Goal: Connect with others: Establish contact or relationships with other users

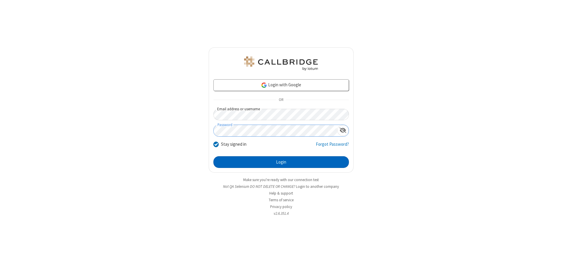
click at [281, 162] on button "Login" at bounding box center [281, 162] width 136 height 12
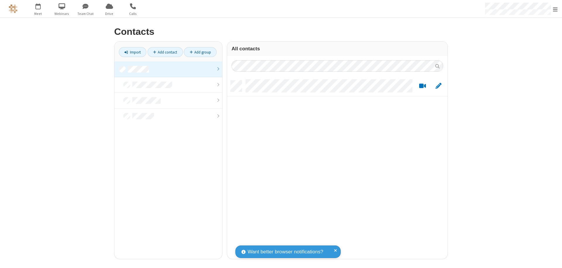
scroll to position [179, 216]
click at [168, 69] on link at bounding box center [168, 69] width 108 height 16
click at [165, 52] on link "Add contact" at bounding box center [165, 52] width 35 height 10
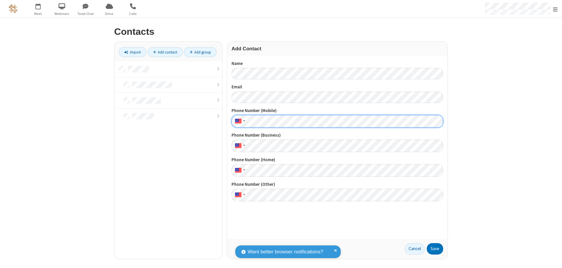
click at [435, 249] on button "Save" at bounding box center [435, 249] width 16 height 12
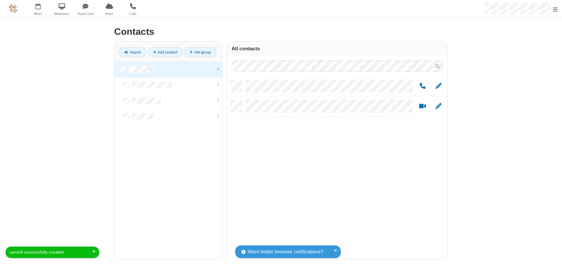
scroll to position [179, 216]
click at [165, 52] on link "Add contact" at bounding box center [165, 52] width 35 height 10
